Goal: Information Seeking & Learning: Learn about a topic

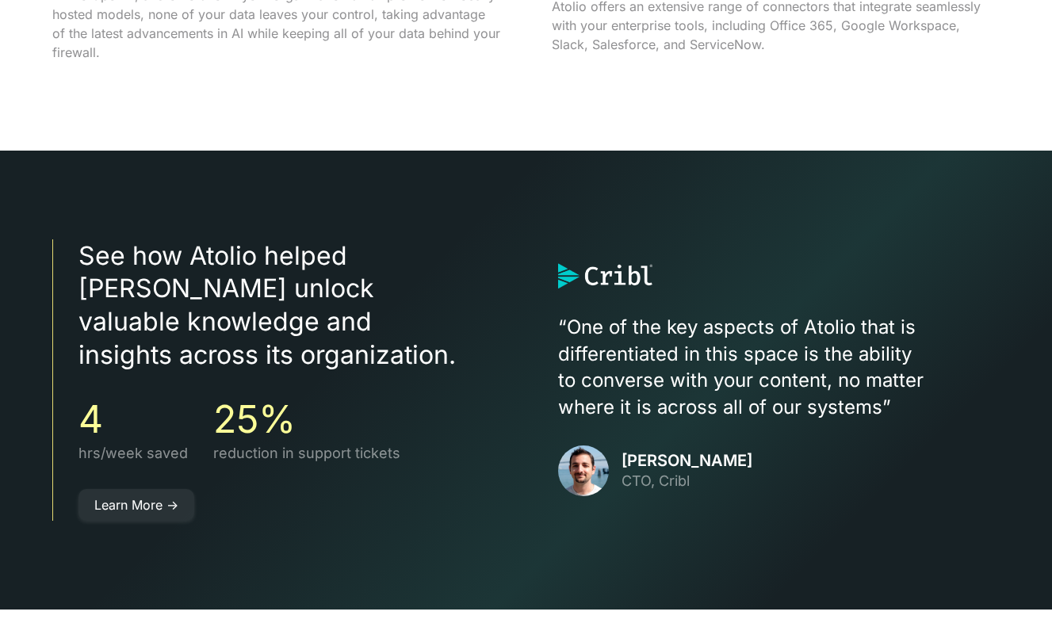
scroll to position [2837, 0]
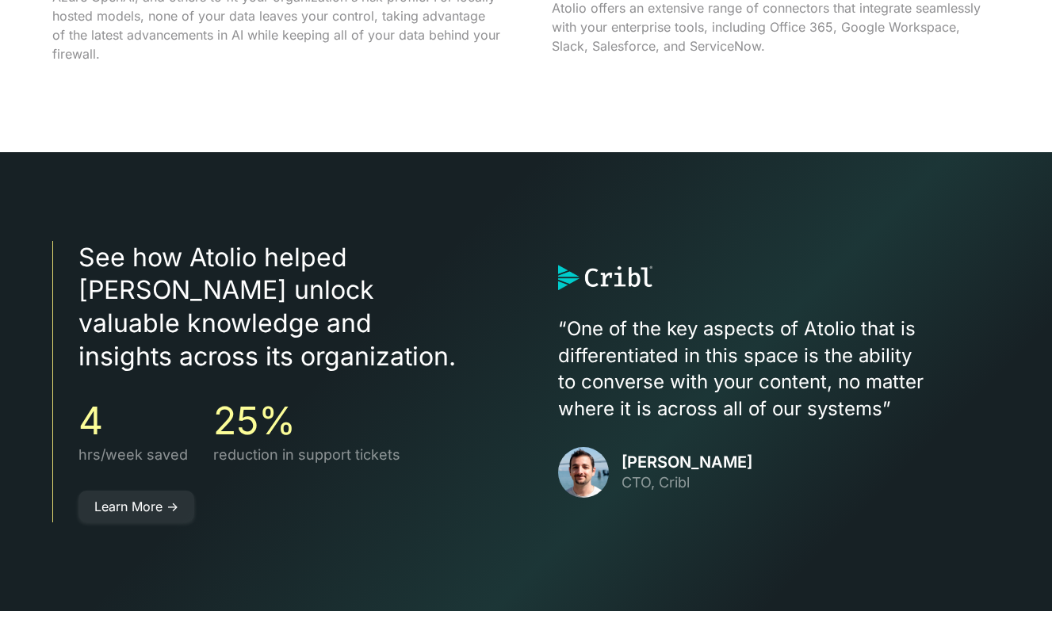
click at [590, 319] on p "“One of the key aspects of Atolio that is differentiated in this space is the a…" at bounding box center [779, 368] width 442 height 106
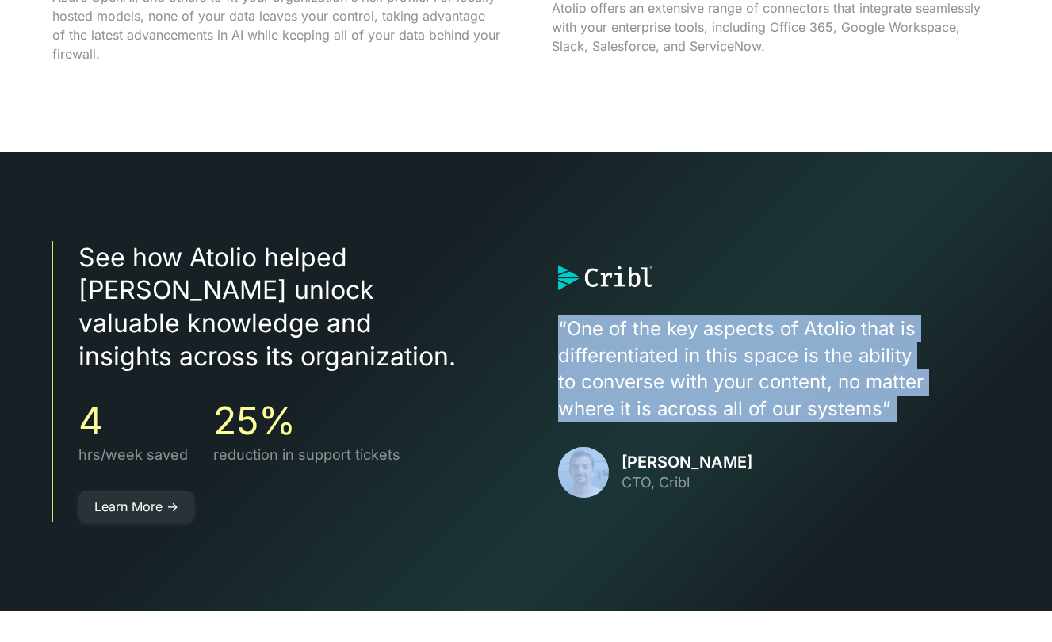
drag, startPoint x: 590, startPoint y: 319, endPoint x: 868, endPoint y: 400, distance: 289.5
click at [868, 400] on p "“One of the key aspects of Atolio that is differentiated in this space is the a…" at bounding box center [779, 368] width 442 height 106
drag, startPoint x: 570, startPoint y: 313, endPoint x: 878, endPoint y: 402, distance: 320.9
click at [878, 402] on p "“One of the key aspects of Atolio that is differentiated in this space is the a…" at bounding box center [779, 368] width 442 height 106
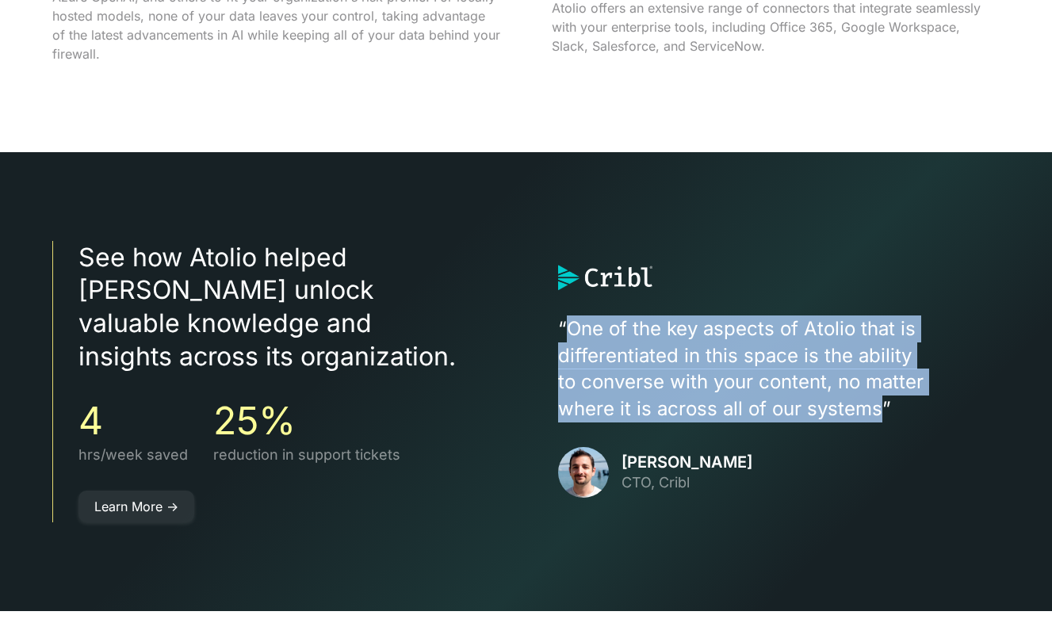
click at [878, 402] on p "“One of the key aspects of Atolio that is differentiated in this space is the a…" at bounding box center [779, 368] width 442 height 106
drag, startPoint x: 878, startPoint y: 402, endPoint x: 568, endPoint y: 311, distance: 323.8
click at [567, 315] on p "“One of the key aspects of Atolio that is differentiated in this space is the a…" at bounding box center [779, 368] width 442 height 106
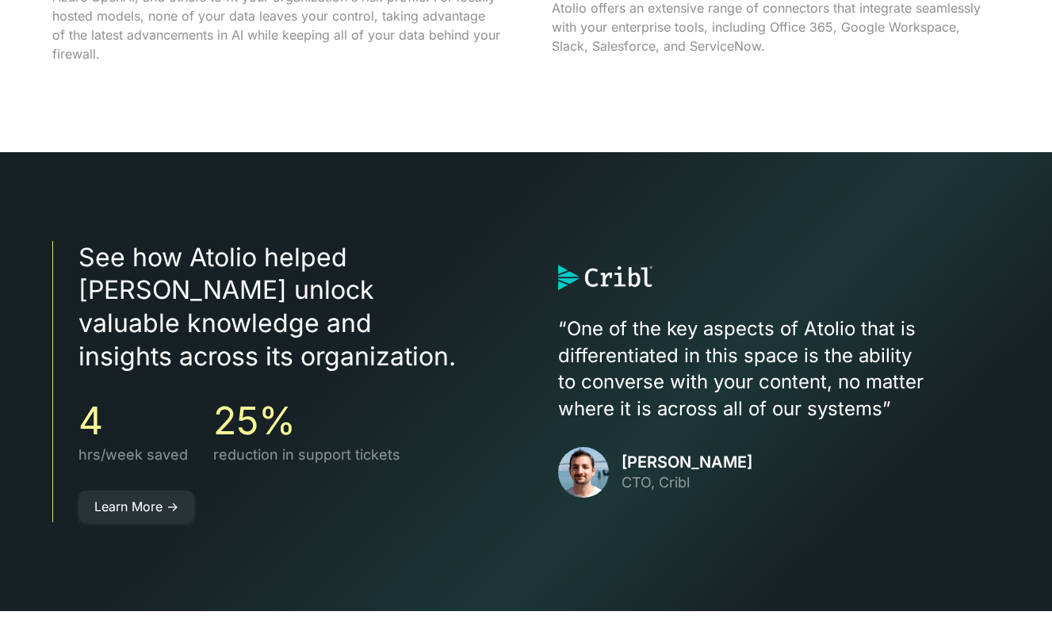
click at [653, 299] on div "“One of the key aspects of Atolio that is differentiated in this space is the a…" at bounding box center [779, 381] width 442 height 233
click at [568, 315] on p "“One of the key aspects of Atolio that is differentiated in this space is the a…" at bounding box center [779, 368] width 442 height 106
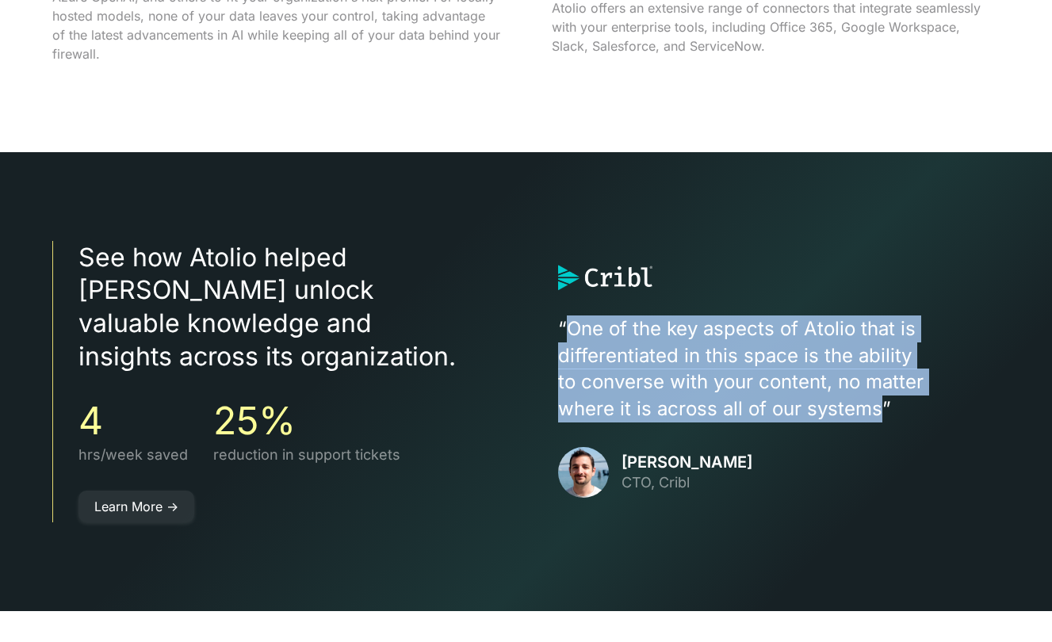
drag, startPoint x: 568, startPoint y: 314, endPoint x: 872, endPoint y: 400, distance: 316.4
click at [872, 400] on p "“One of the key aspects of Atolio that is differentiated in this space is the a…" at bounding box center [779, 368] width 442 height 106
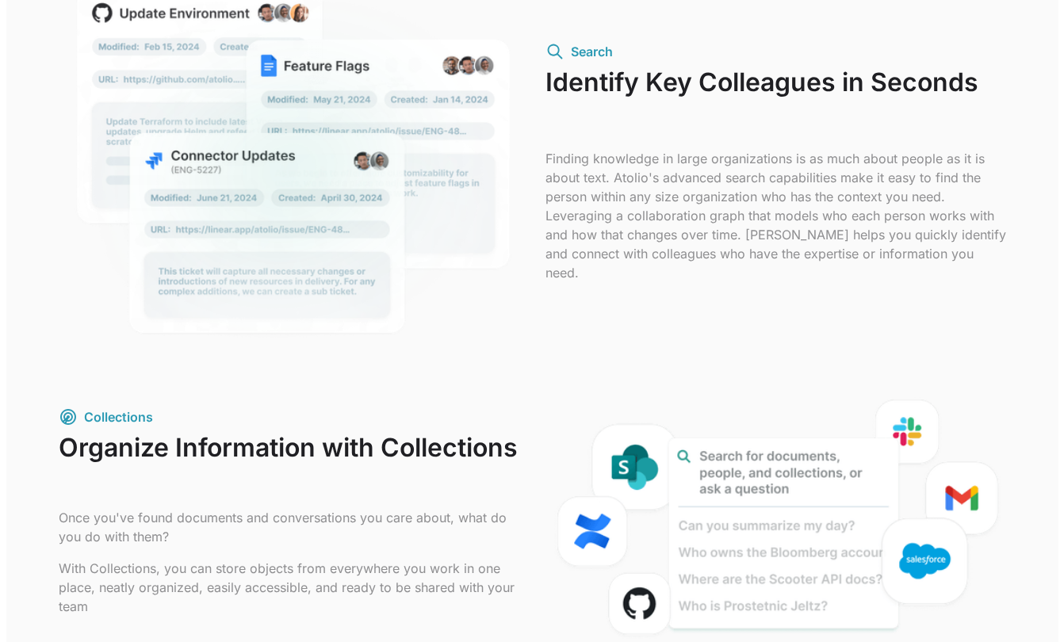
scroll to position [1226, 0]
